Goal: Information Seeking & Learning: Learn about a topic

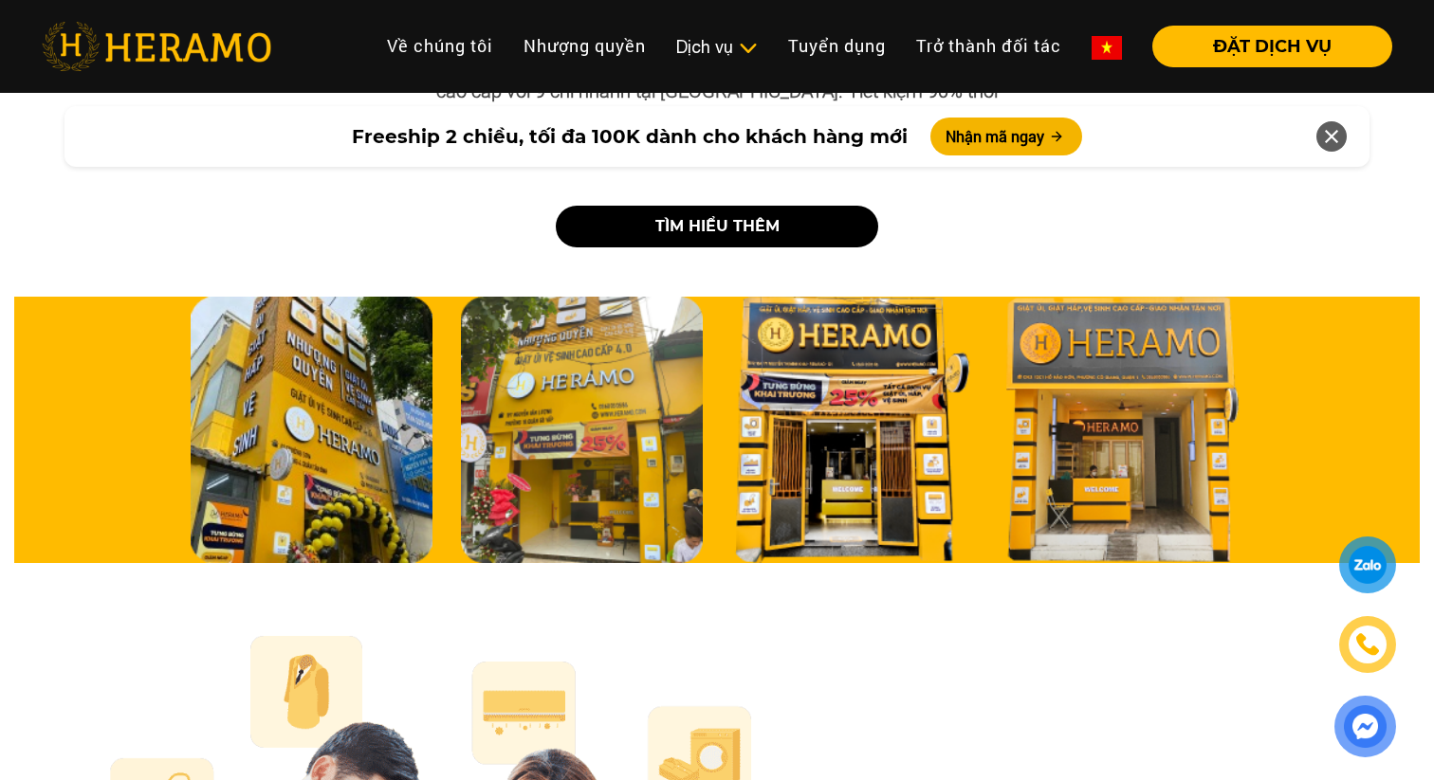
scroll to position [6348, 0]
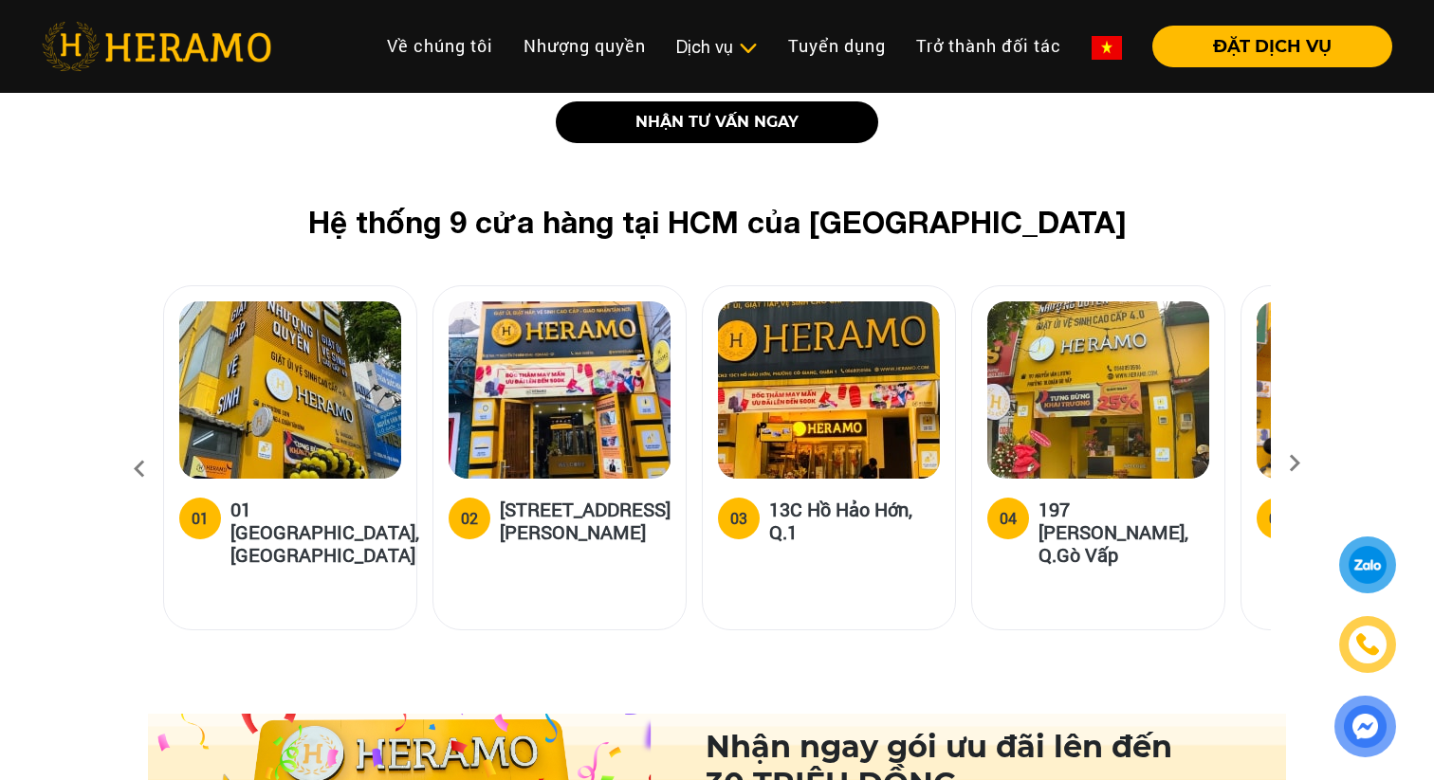
scroll to position [2380, 0]
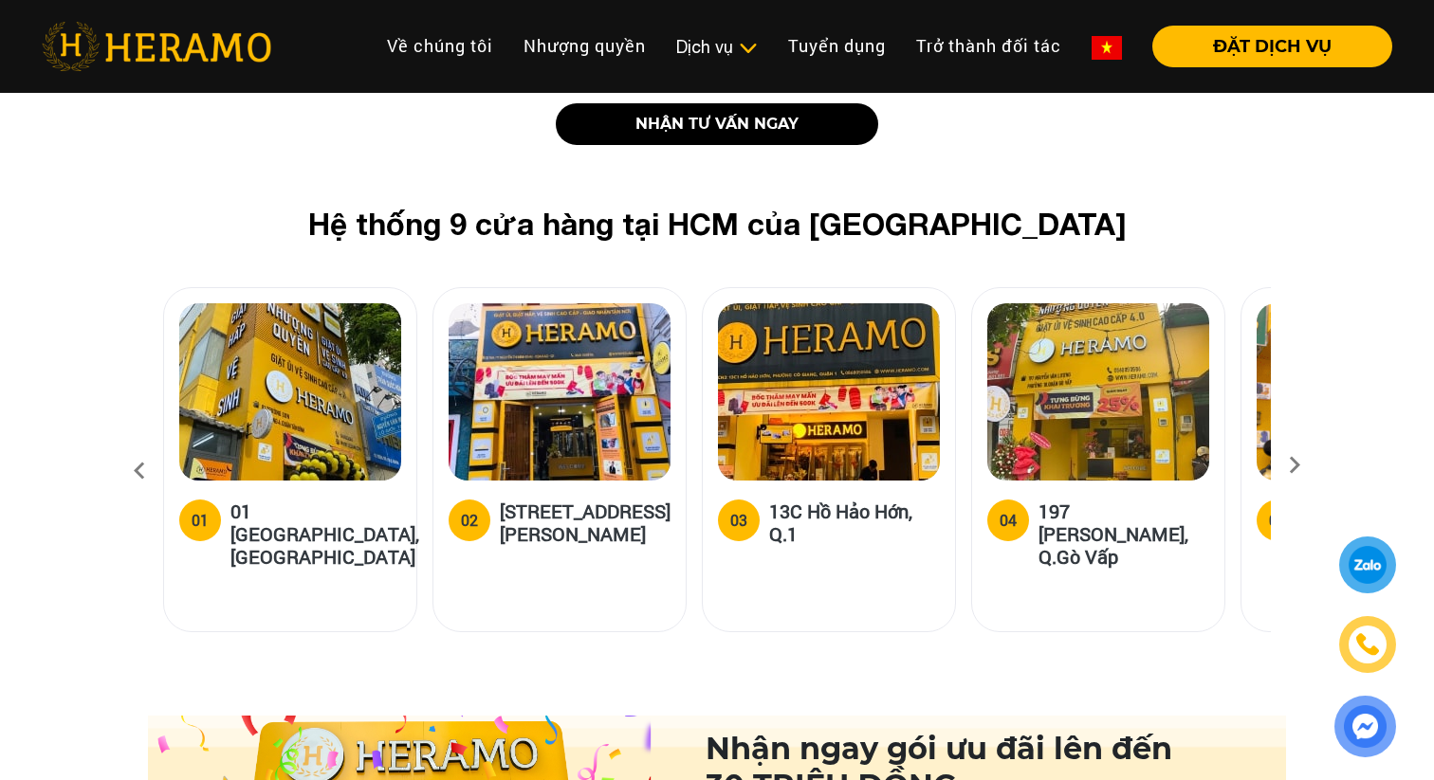
click at [1292, 466] on icon at bounding box center [1294, 472] width 34 height 12
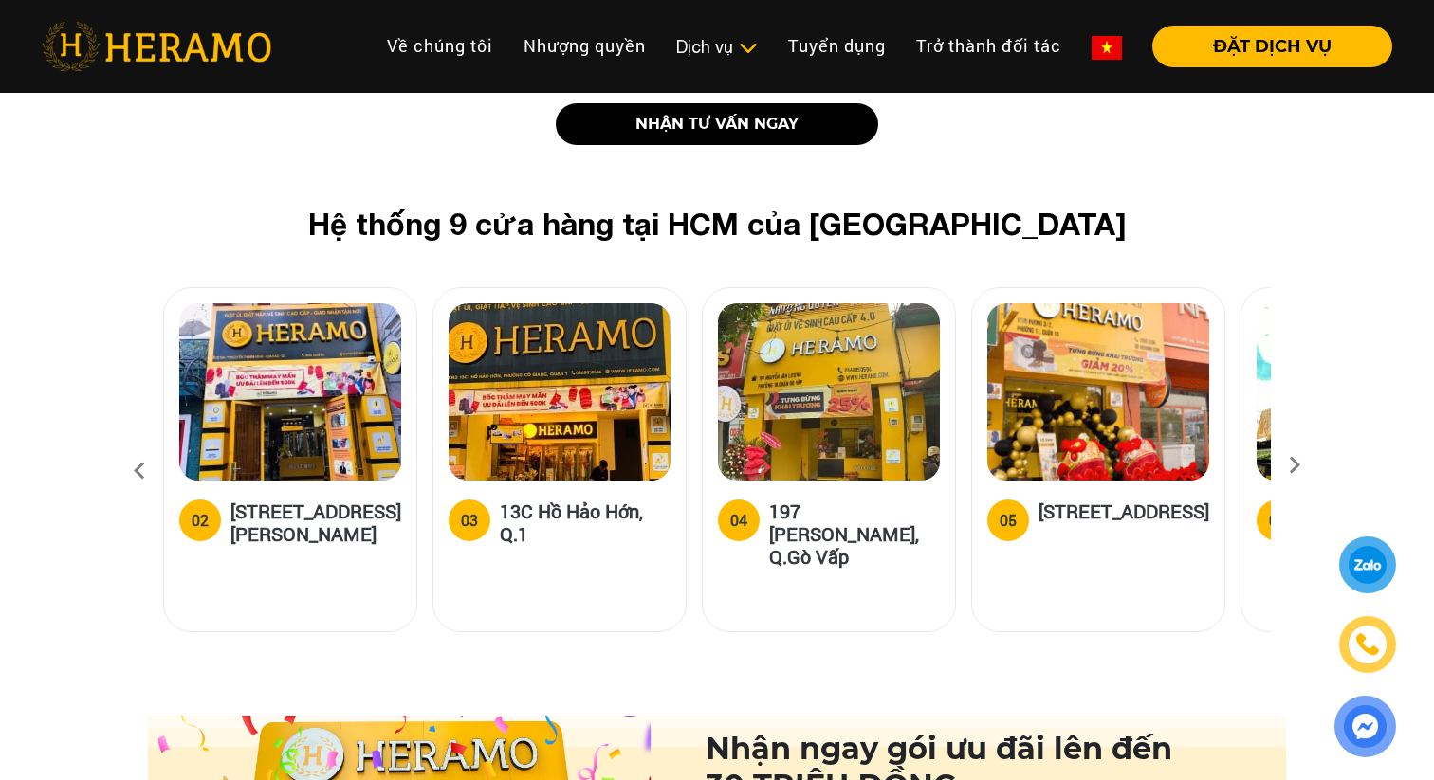
click at [1292, 466] on icon at bounding box center [1294, 472] width 34 height 12
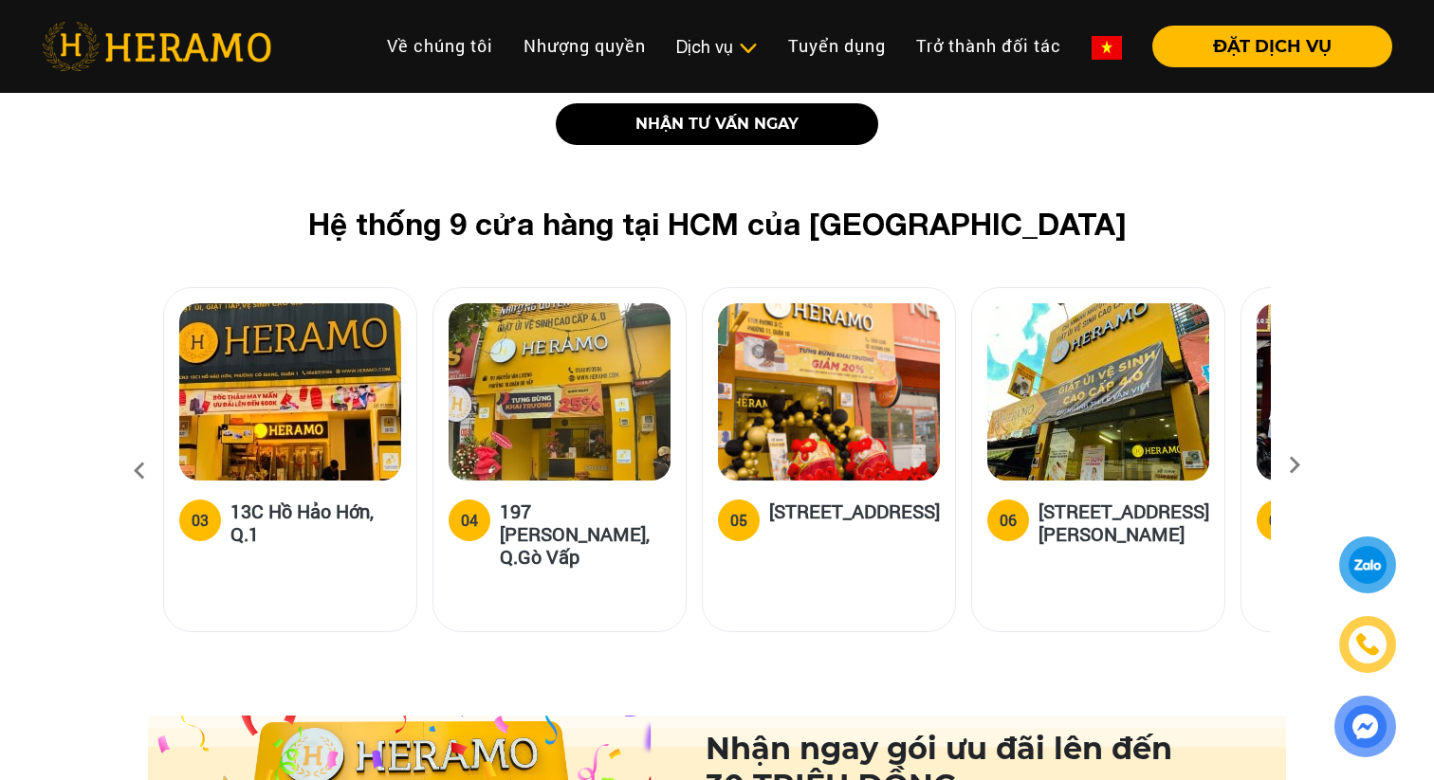
click at [1292, 466] on icon at bounding box center [1294, 472] width 34 height 12
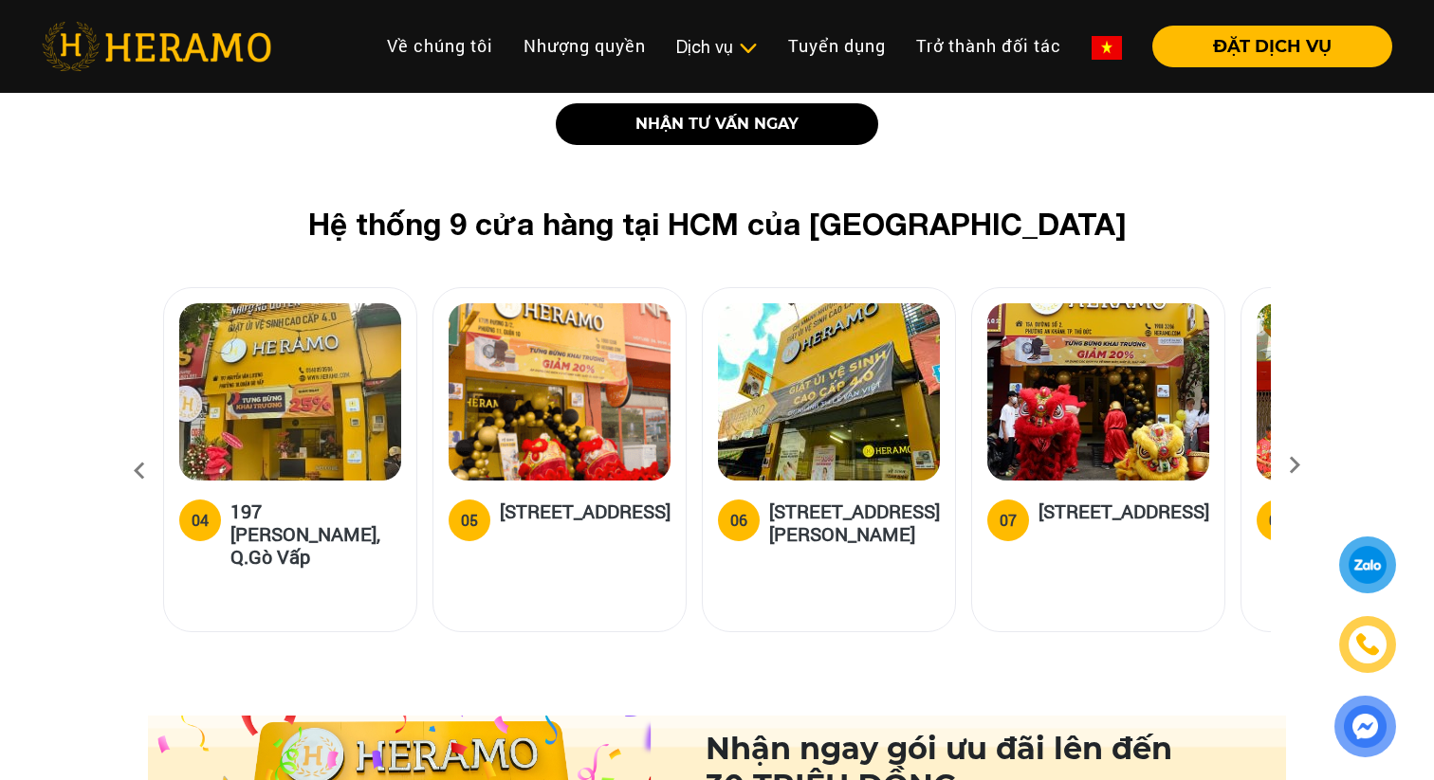
click at [1292, 466] on icon at bounding box center [1294, 472] width 34 height 12
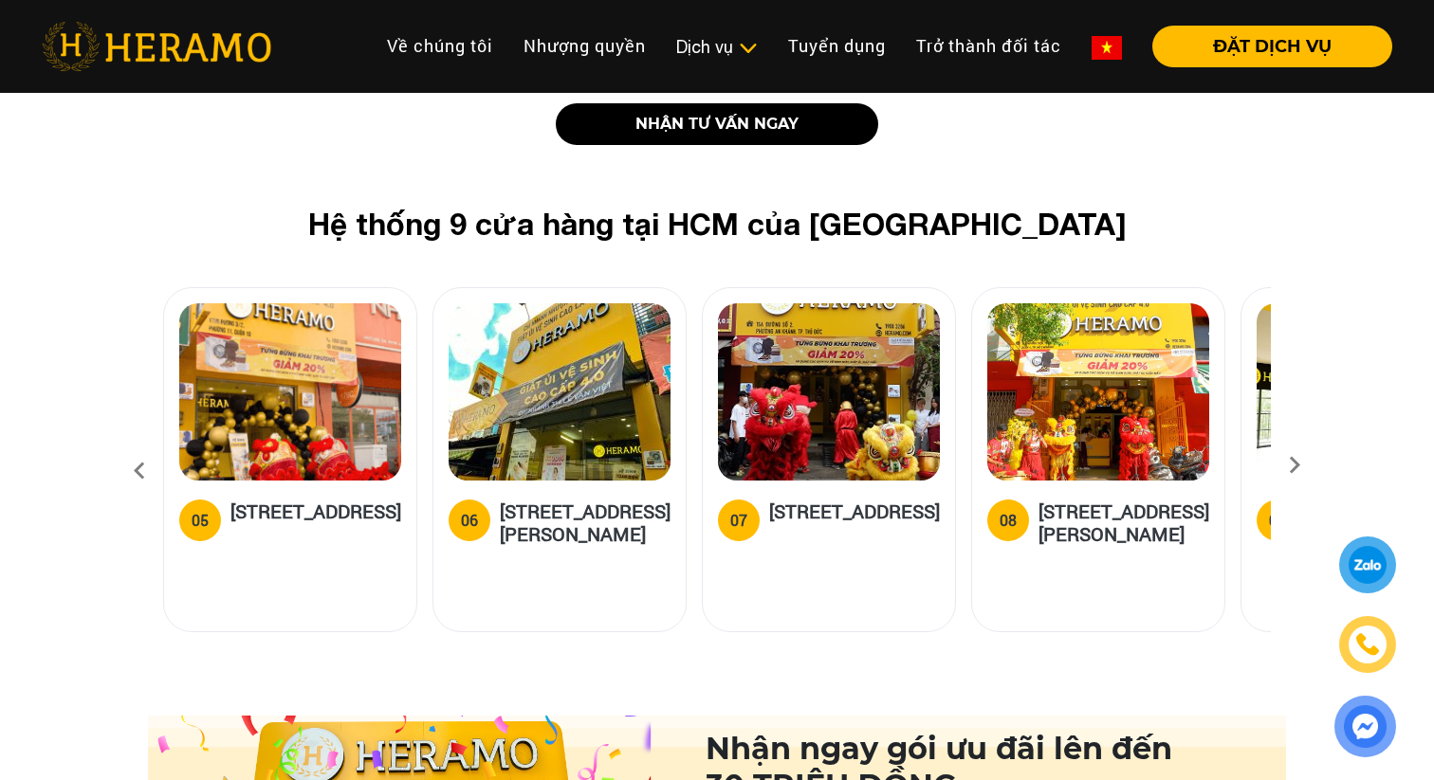
click at [1292, 466] on icon at bounding box center [1294, 472] width 34 height 12
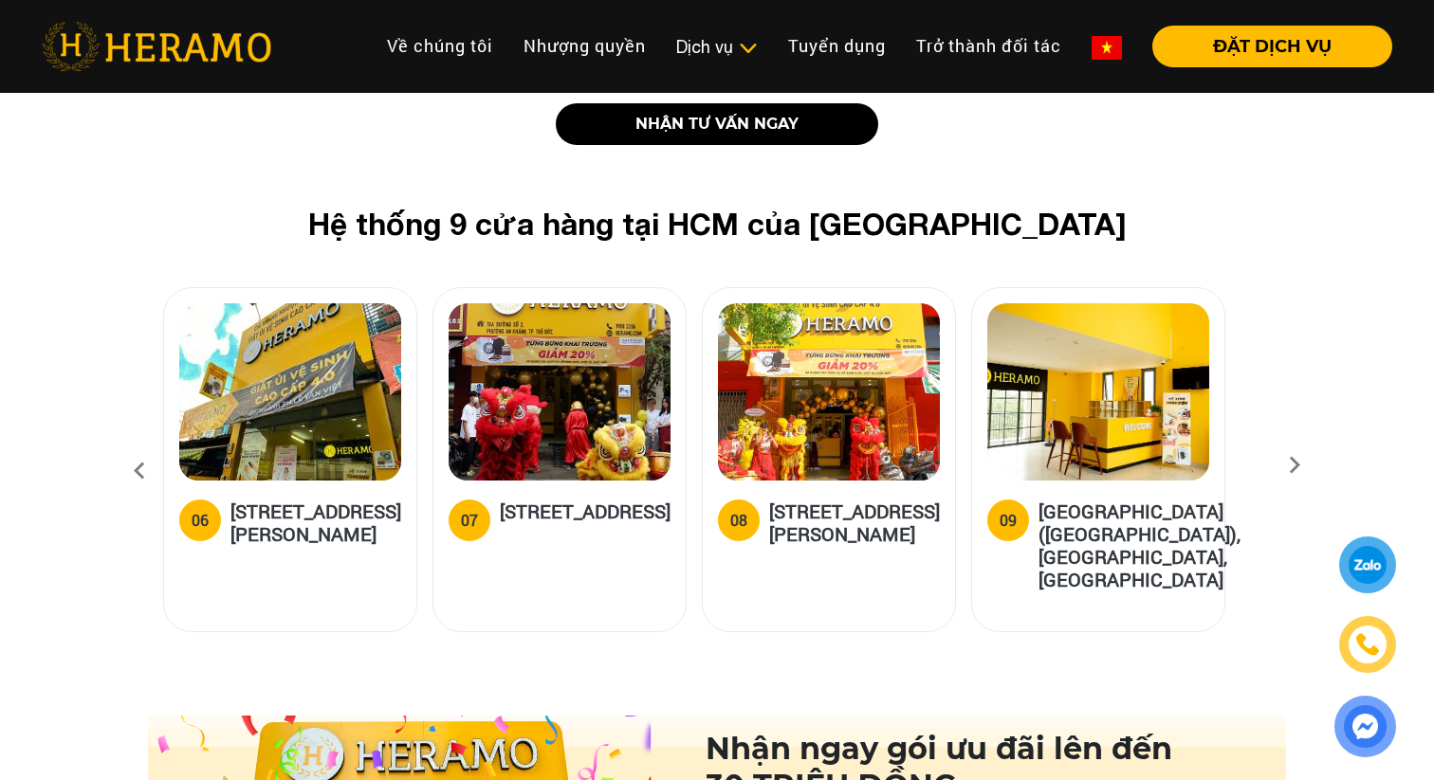
click at [137, 446] on icon at bounding box center [139, 471] width 34 height 51
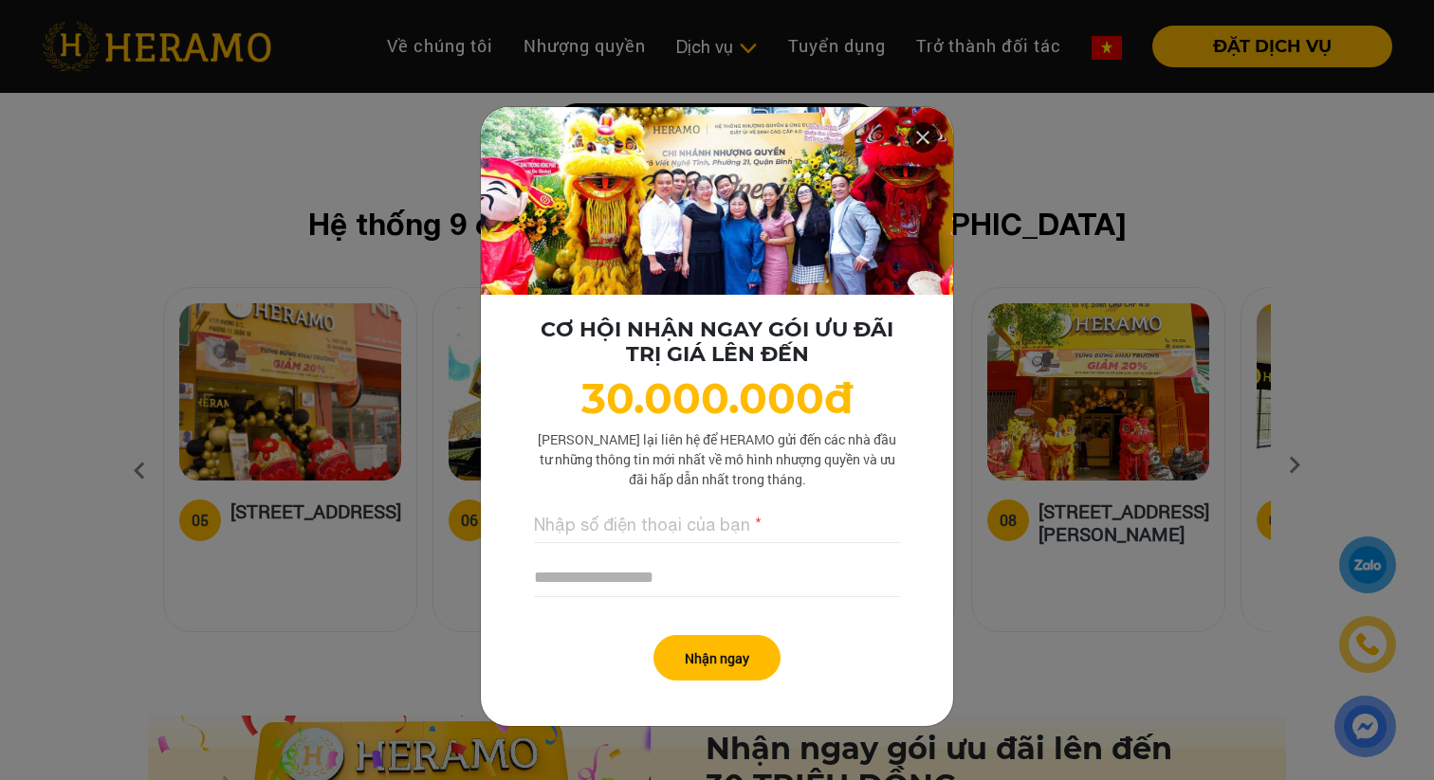
click at [929, 135] on icon at bounding box center [922, 137] width 23 height 34
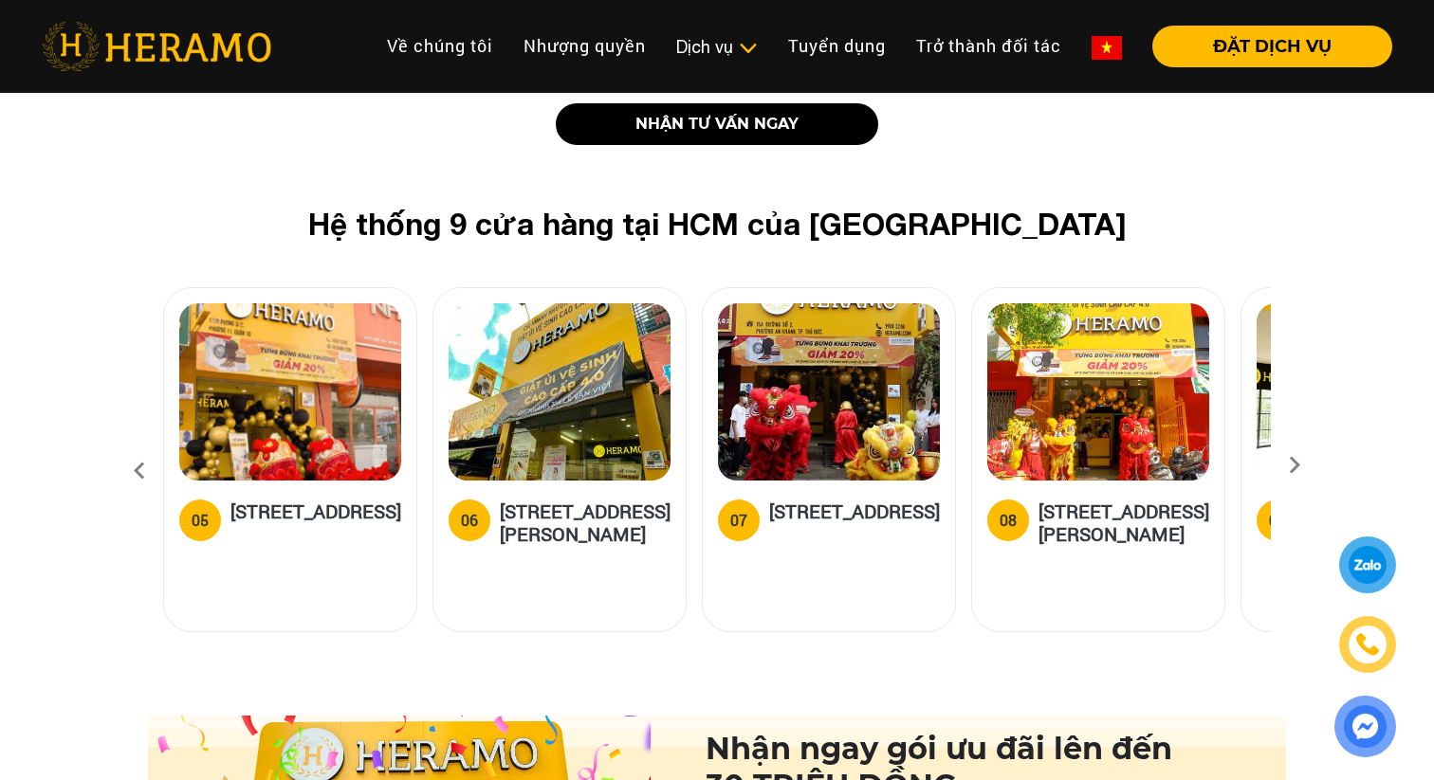
click at [1292, 466] on icon at bounding box center [1294, 472] width 34 height 12
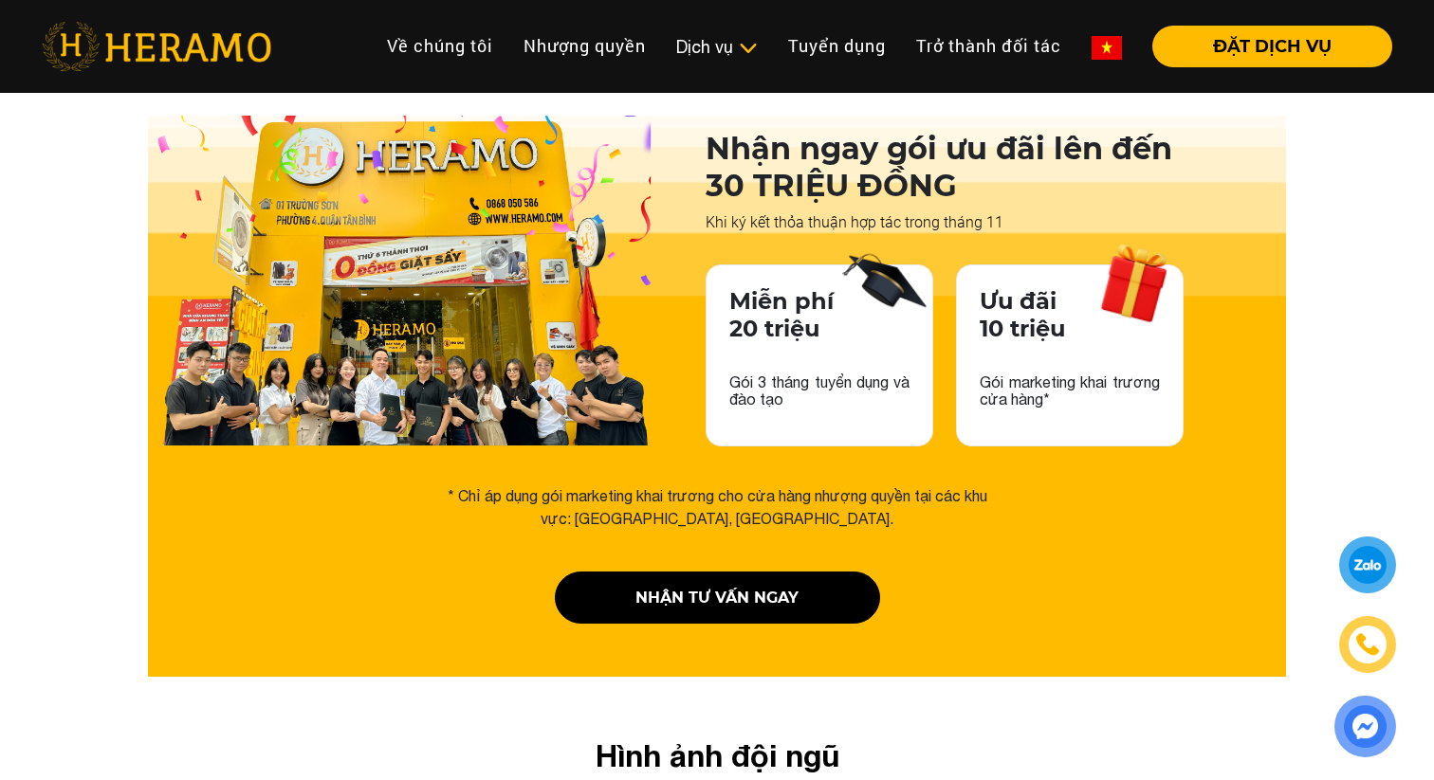
scroll to position [2985, 0]
